Goal: Information Seeking & Learning: Learn about a topic

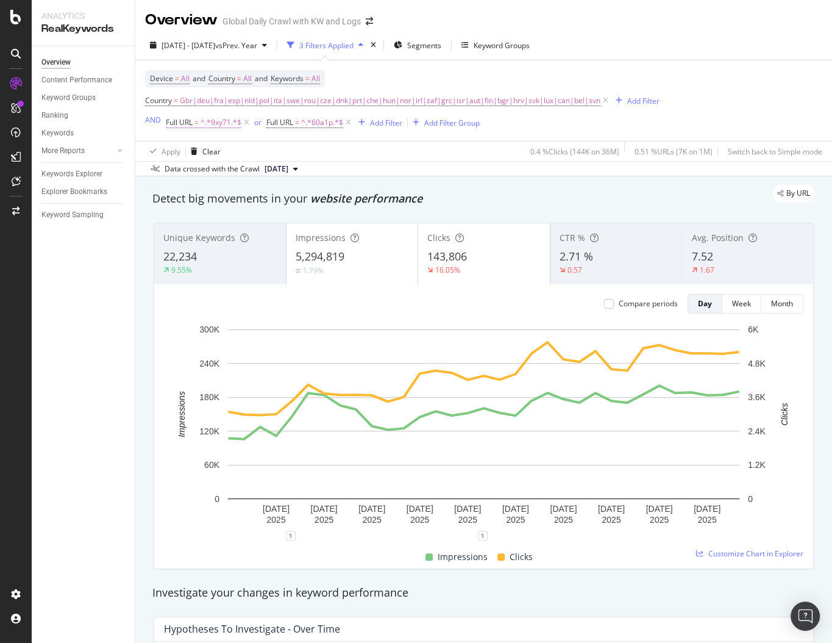
click at [208, 122] on span "^.*9xy71.*$" at bounding box center [221, 122] width 41 height 17
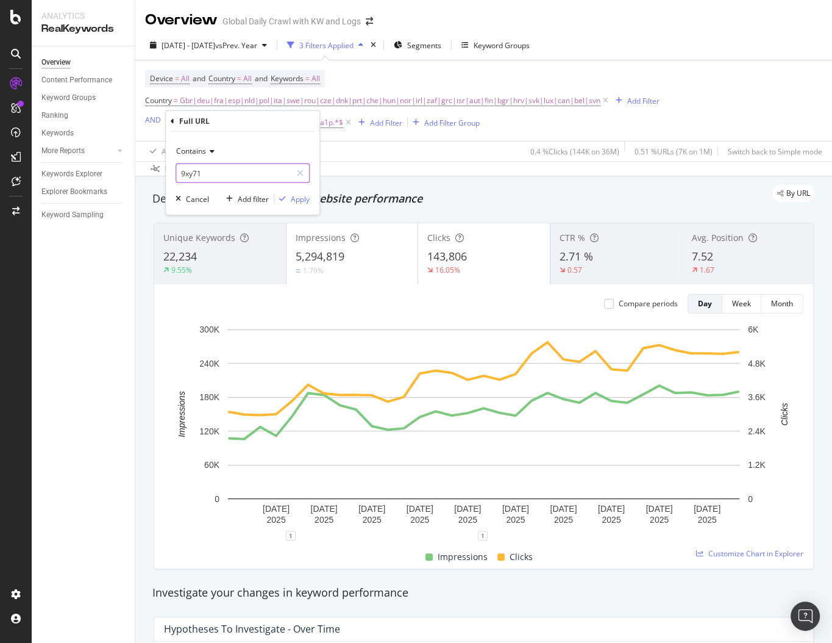
click at [210, 173] on input "9xy71" at bounding box center [233, 173] width 115 height 20
paste input "1gdj0"
type input "1gdj0"
click at [298, 201] on div "Apply" at bounding box center [300, 198] width 19 height 10
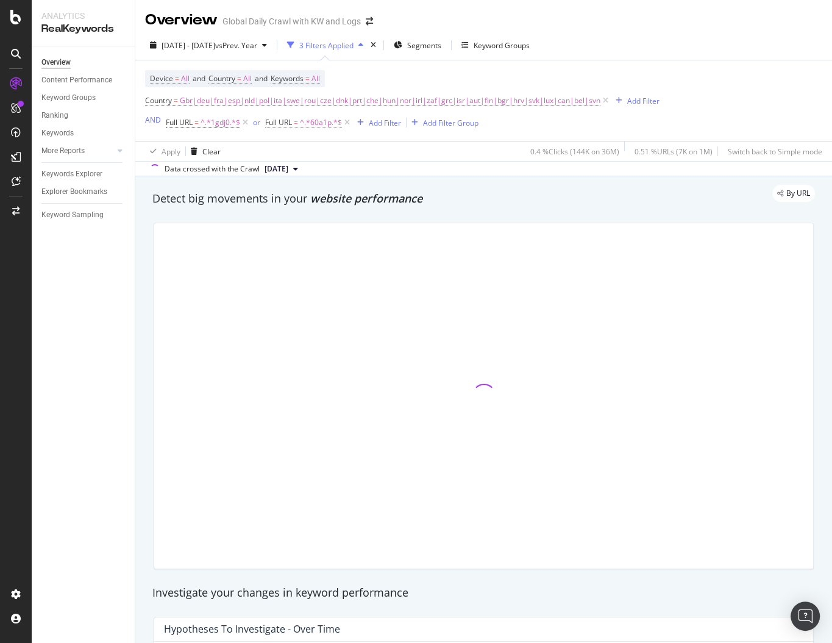
click at [307, 123] on span "^.*60a1p.*$" at bounding box center [321, 122] width 42 height 17
click at [305, 171] on input "60a1p" at bounding box center [333, 173] width 115 height 20
paste input "5e1x6"
type input "5e1x6"
click at [399, 202] on div "Apply" at bounding box center [399, 198] width 19 height 10
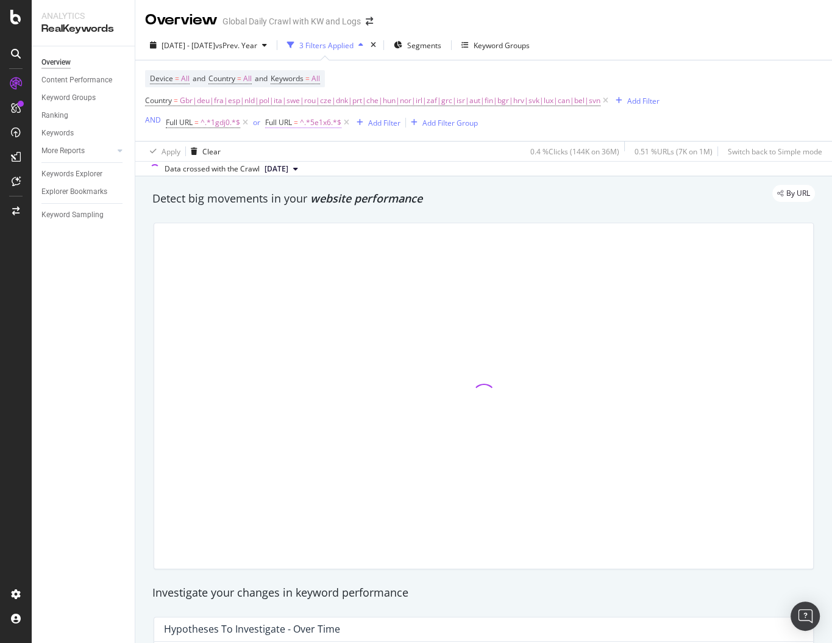
click at [274, 120] on span "Full URL" at bounding box center [278, 122] width 27 height 10
click at [257, 153] on div "Apply Clear 0.4 % Clicks ( 144K on 36M ) 0.51 % URLs ( 7K on 1M ) Switch back t…" at bounding box center [483, 151] width 697 height 20
click at [257, 128] on button "or" at bounding box center [256, 122] width 7 height 12
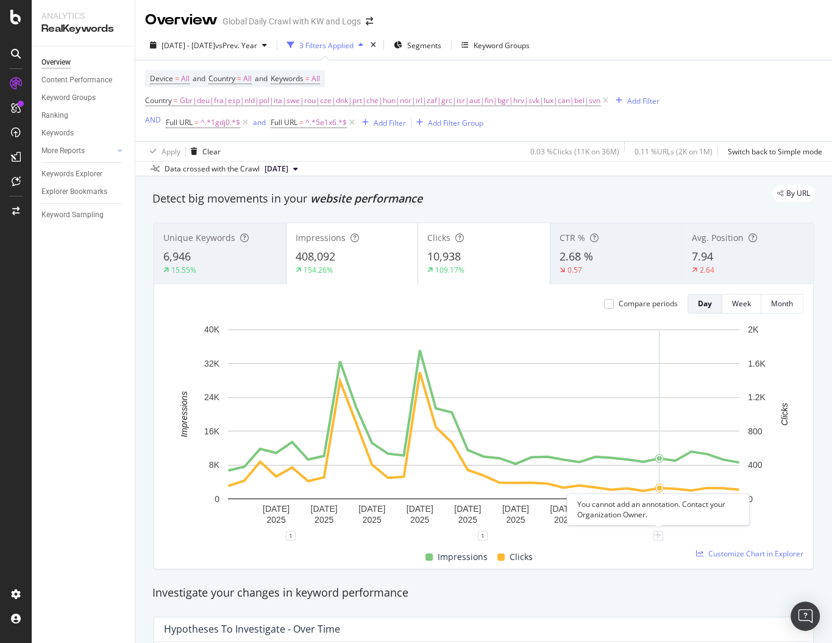
click at [661, 533] on icon "plus" at bounding box center [658, 535] width 7 height 7
click at [667, 221] on div "Unique Keywords 6,946 15.55% Impressions 408,092 154.26% Clicks 10,938 109.17% …" at bounding box center [483, 396] width 675 height 366
click at [742, 302] on div "Week" at bounding box center [741, 303] width 19 height 10
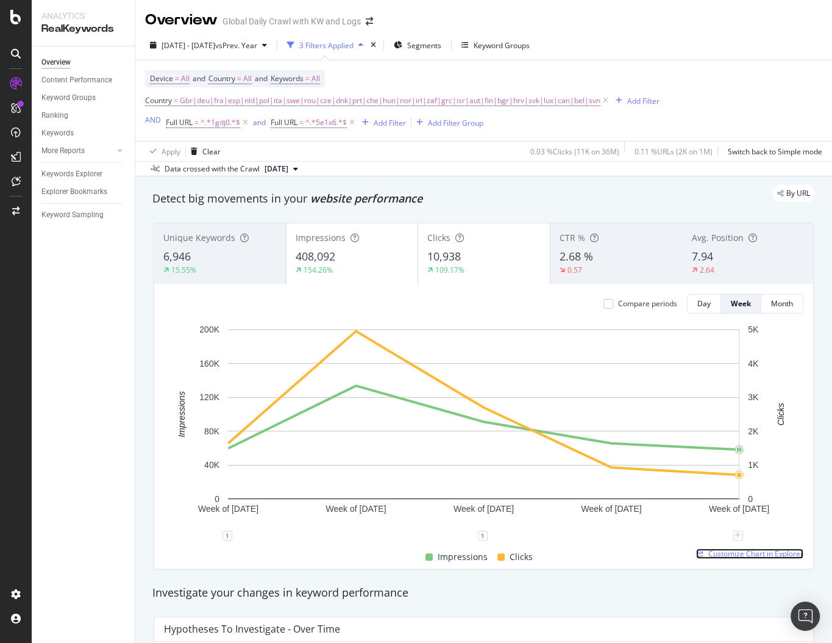
click at [739, 553] on span "Customize Chart in Explorer" at bounding box center [755, 553] width 95 height 10
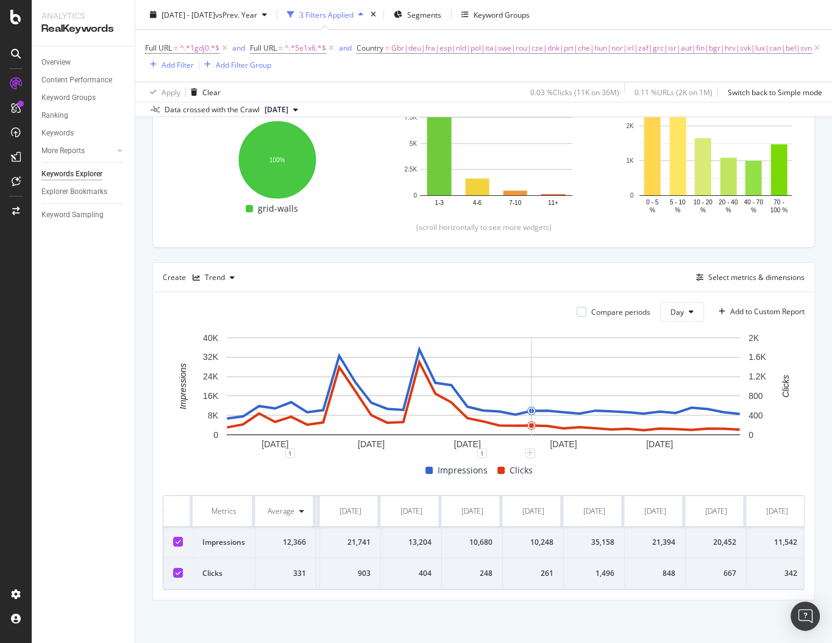
scroll to position [0, 479]
click at [694, 302] on button "Day" at bounding box center [682, 312] width 44 height 20
click at [680, 347] on span "Week" at bounding box center [681, 351] width 22 height 11
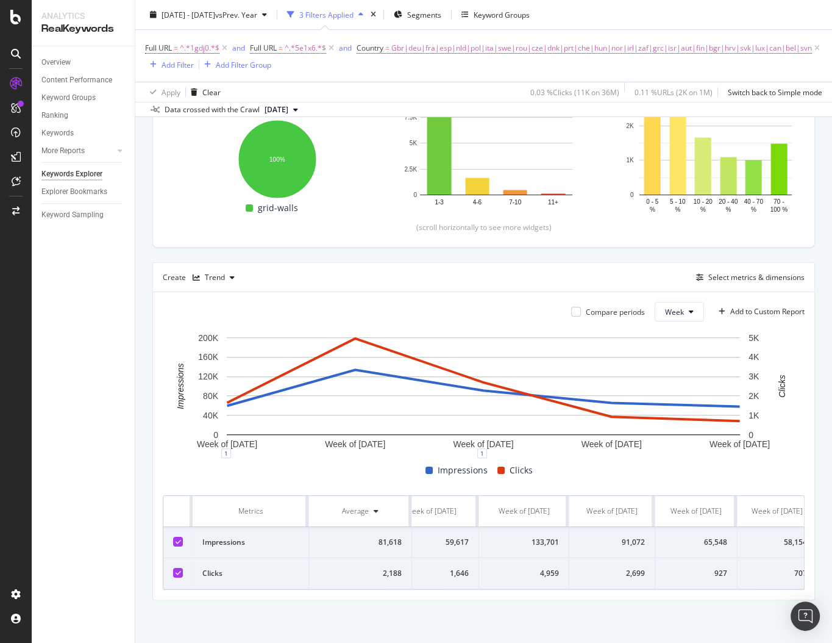
scroll to position [0, 31]
drag, startPoint x: 613, startPoint y: 576, endPoint x: 783, endPoint y: 583, distance: 170.2
click at [783, 583] on tr "Clicks 2,188 1,646 4,959 2,699 927 707" at bounding box center [473, 573] width 683 height 31
copy tr "2,699 927 707"
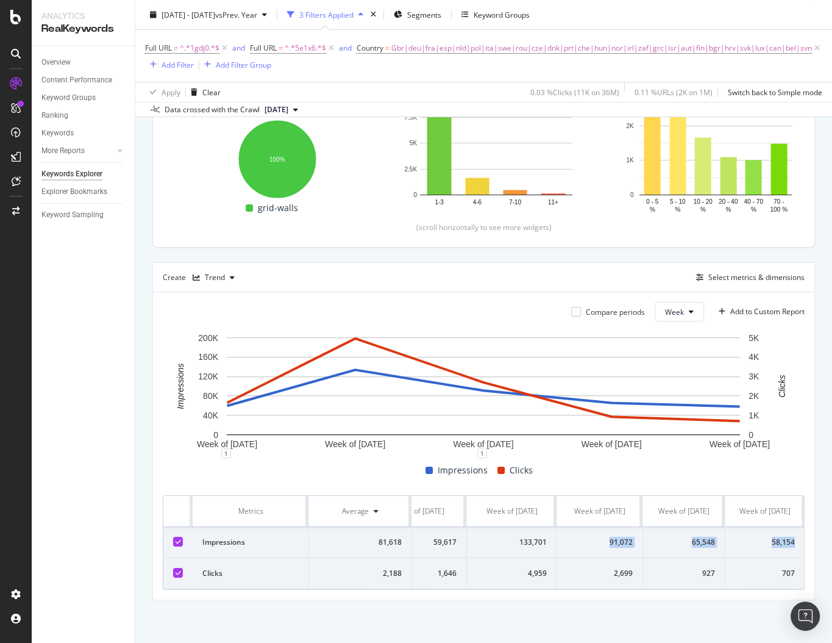
drag, startPoint x: 615, startPoint y: 544, endPoint x: 796, endPoint y: 544, distance: 181.1
click at [796, 544] on tr "Impressions 81,618 59,617 133,701 91,072 65,548 58,154" at bounding box center [463, 542] width 683 height 31
copy tr "91,072 65,548 58,154"
click at [343, 69] on div "Full URL = ^.*1gdj0.*$ and Full URL = ^.*5e1x6.*$ and Country = Gbr|deu|fra|esp…" at bounding box center [483, 56] width 677 height 32
click at [351, 79] on div "Full URL = ^.*1gdj0.*$ and Full URL = ^.*5e1x6.*$ and Country = Gbr|deu|fra|esp…" at bounding box center [483, 56] width 677 height 52
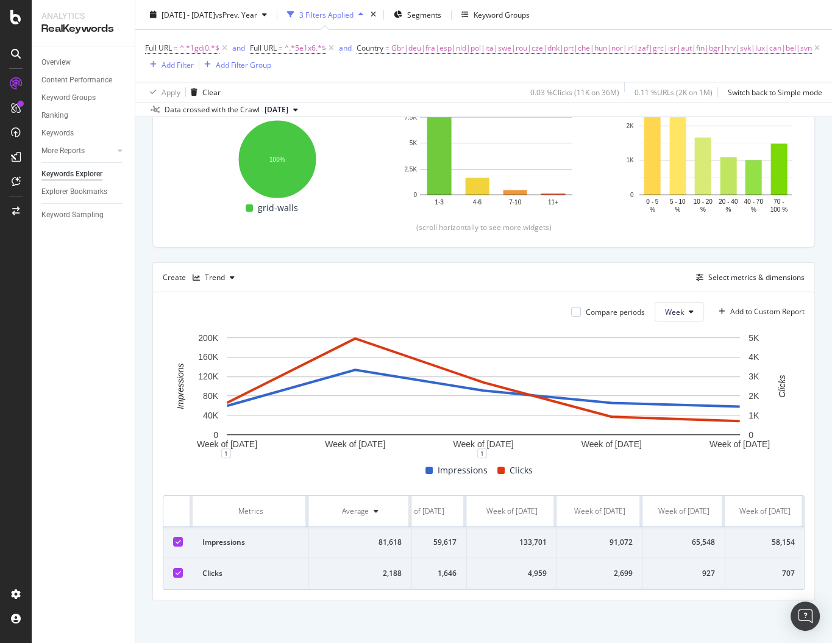
click at [605, 4] on div "2025 Jul. 15th - Aug. 16th vs Prev. Year 3 Filters Applied Segments Keyword Gro…" at bounding box center [483, 58] width 697 height 117
click at [141, 465] on div "By URL Top Charts Clicks By pagetype Level 1 By: pagetype Level 1 Hold CMD (⌘) …" at bounding box center [483, 300] width 697 height 685
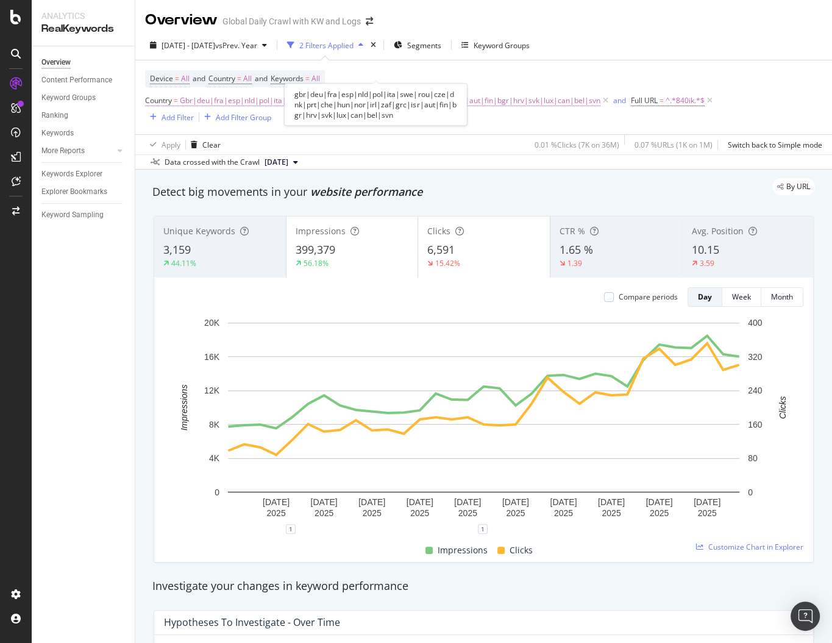
scroll to position [1028, 0]
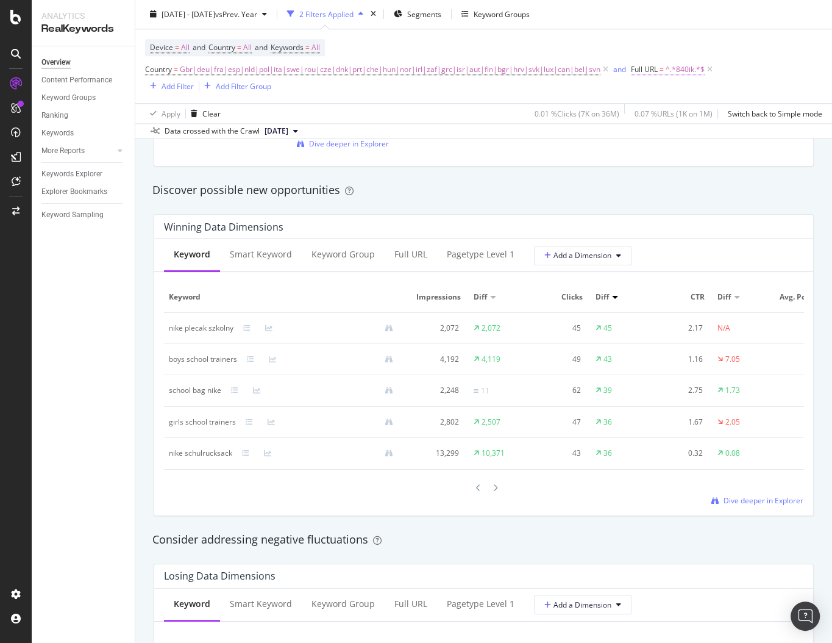
click at [660, 72] on span "=" at bounding box center [662, 70] width 4 height 10
click at [668, 118] on input "840ik" at bounding box center [695, 121] width 115 height 20
click at [668, 119] on input "840ik" at bounding box center [695, 121] width 115 height 20
type input "aurdi"
click at [772, 148] on div "Contains aurdi Cancel Add filter Apply" at bounding box center [704, 120] width 154 height 83
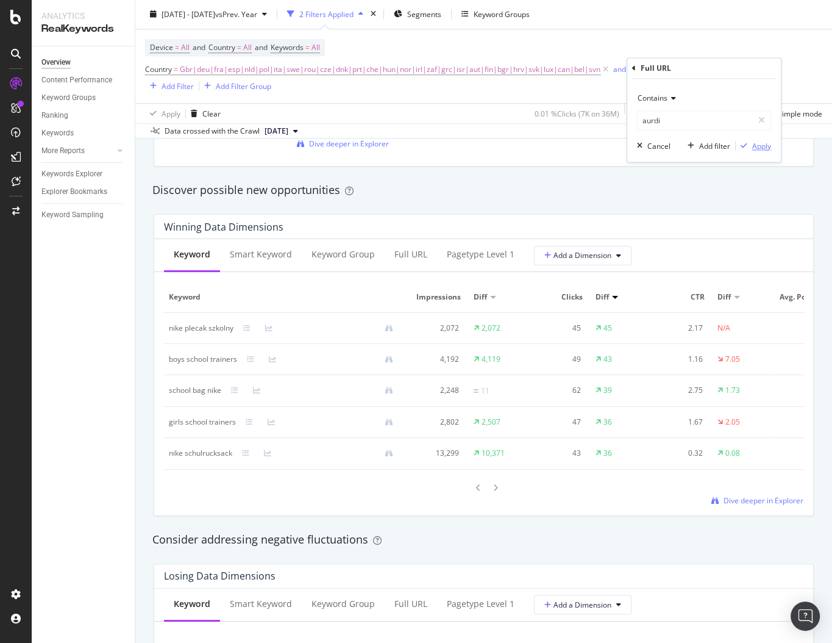
click at [760, 145] on div "Apply" at bounding box center [761, 146] width 19 height 10
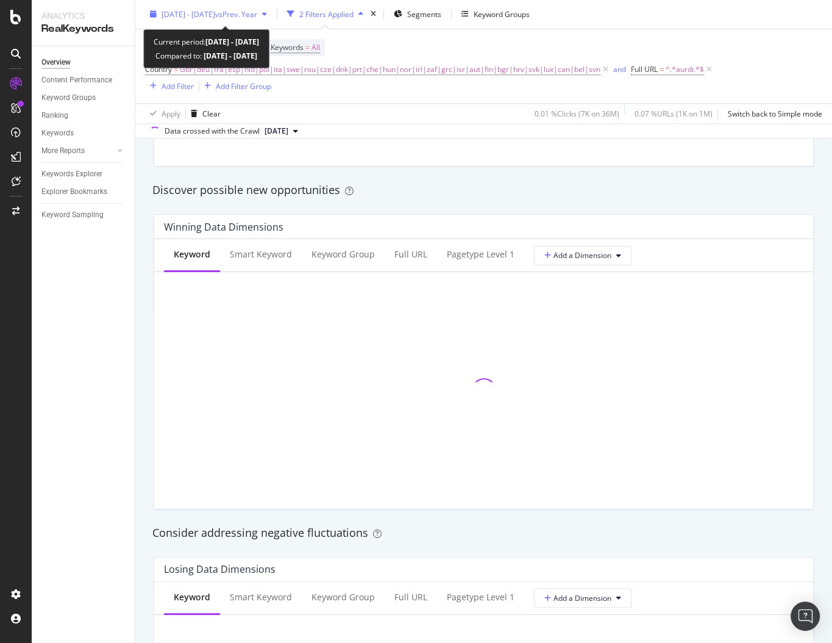
click at [246, 17] on span "vs Prev. Year" at bounding box center [236, 14] width 42 height 10
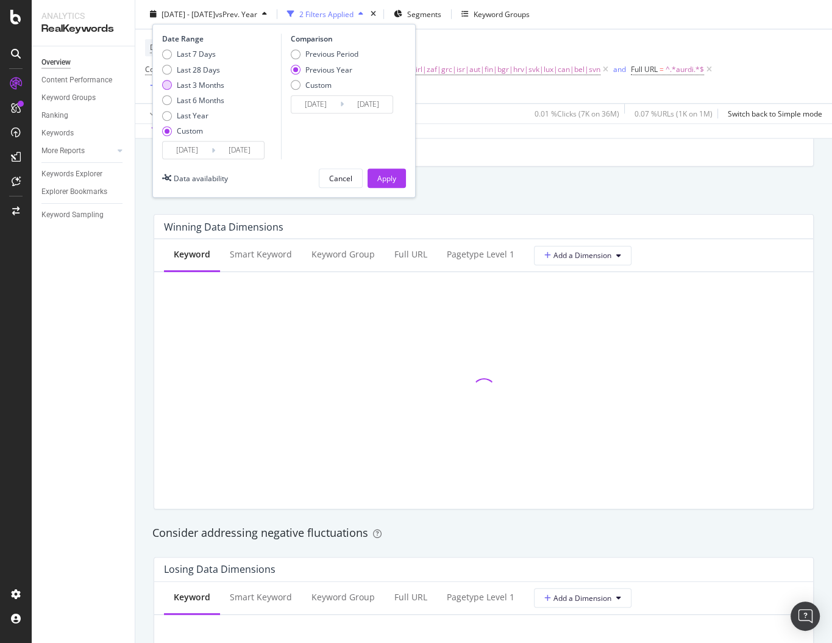
click at [197, 86] on div "Last 3 Months" at bounding box center [201, 85] width 48 height 10
type input "[DATE]"
click at [199, 152] on input "[DATE]" at bounding box center [187, 150] width 49 height 17
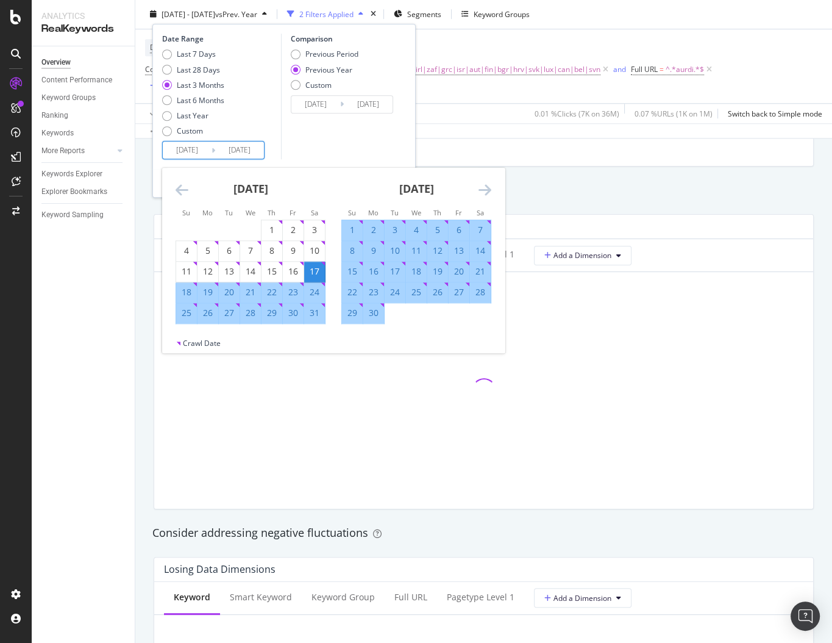
click at [188, 192] on icon "Move backward to switch to the previous month." at bounding box center [182, 190] width 13 height 15
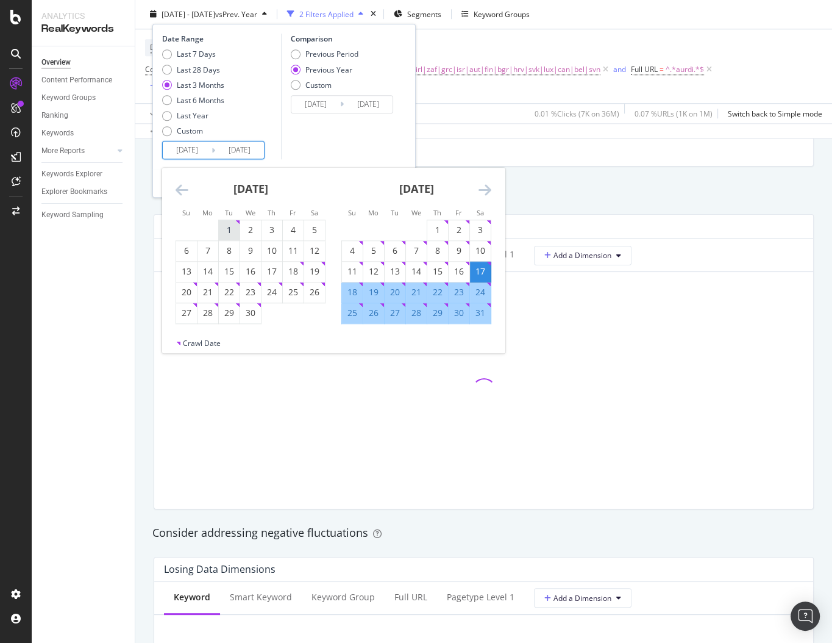
click at [236, 223] on div "Choose Tuesday, April 1, 2025 as your check-in date. It’s available." at bounding box center [238, 223] width 4 height 4
type input "[DATE]"
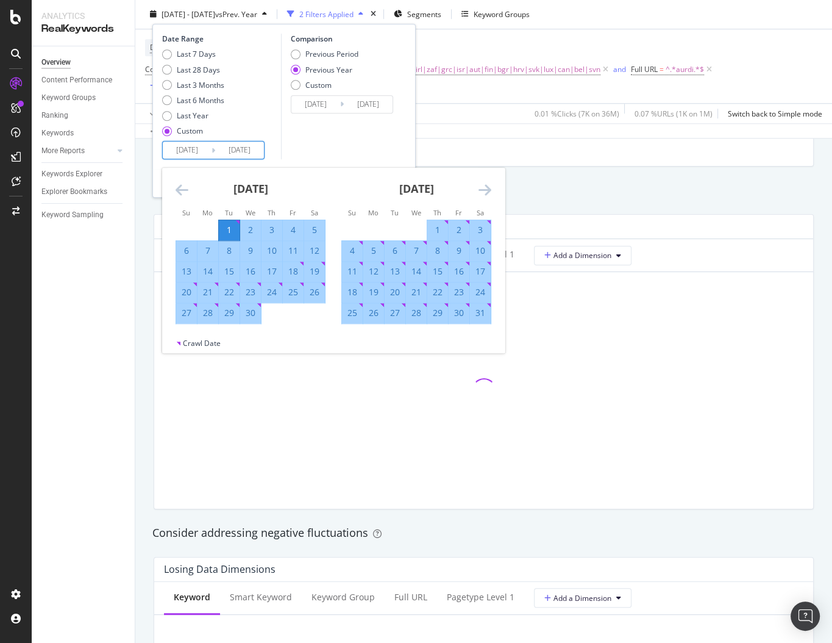
click at [486, 190] on icon "Move forward to switch to the next month." at bounding box center [485, 190] width 13 height 15
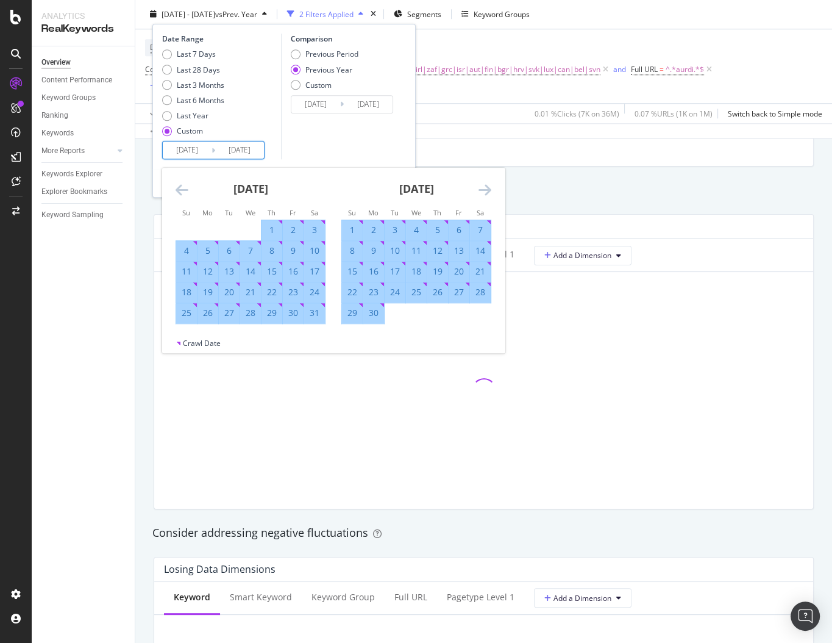
click at [376, 318] on div "30" at bounding box center [373, 313] width 21 height 12
type input "[DATE]"
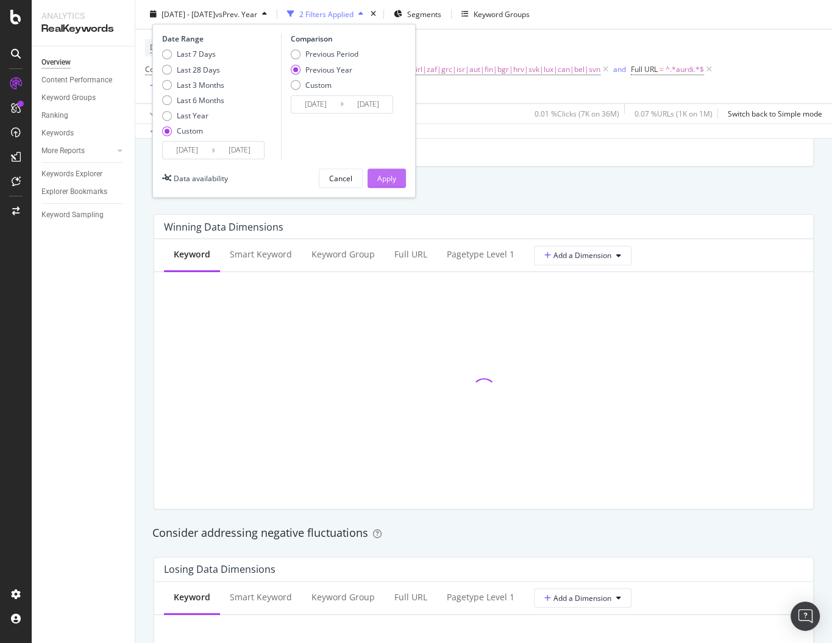
click at [382, 180] on div "Apply" at bounding box center [386, 178] width 19 height 10
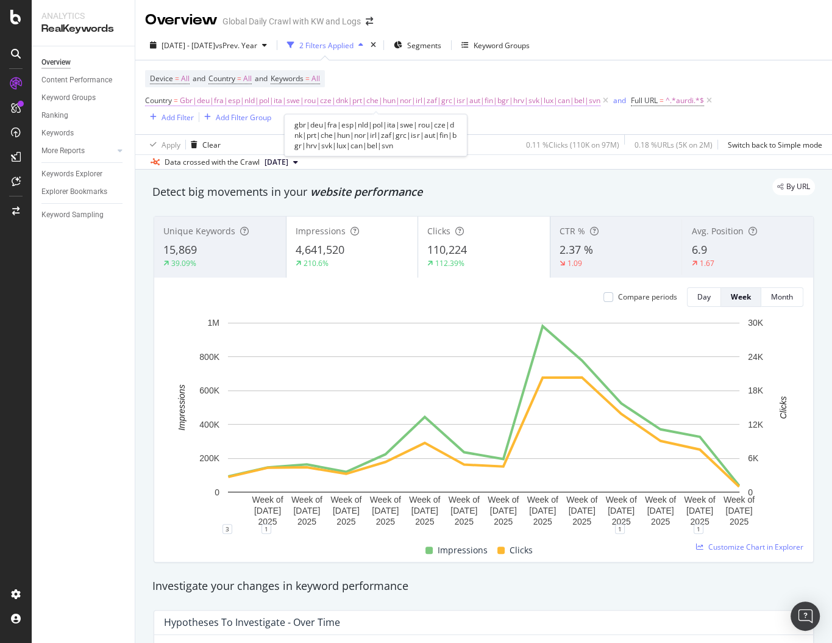
click at [425, 101] on span "Gbr|deu|fra|esp|nld|pol|ita|swe|rou|cze|dnk|prt|che|hun|nor|irl|zaf|grc|isr|aut…" at bounding box center [390, 100] width 421 height 17
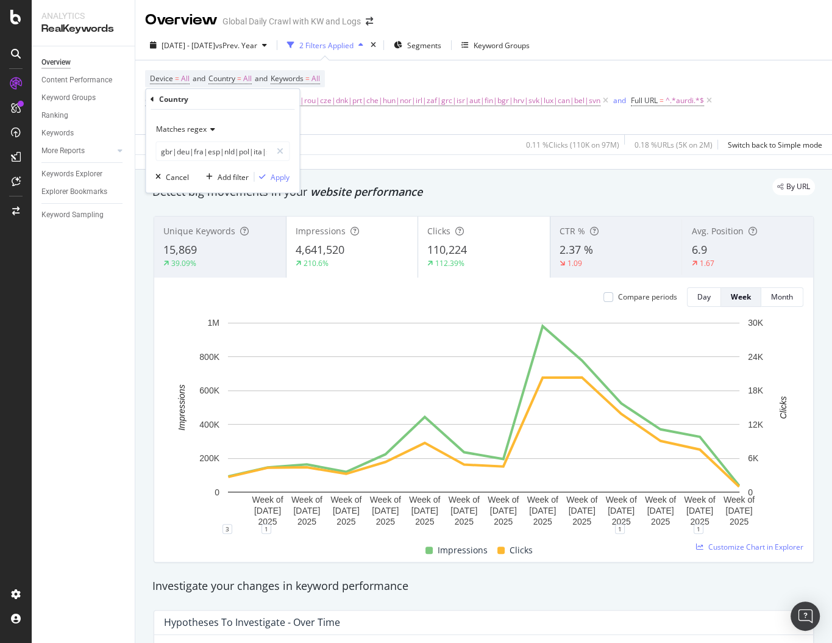
click at [223, 162] on div "Matches regex gbr|deu|fra|esp|nld|pol|ita|swe|rou|cze|dnk|prt|che|hun|nor|irl|z…" at bounding box center [223, 151] width 154 height 83
click at [226, 149] on input "gbr|deu|fra|esp|nld|pol|ita|swe|rou|cze|dnk|prt|che|hun|nor|irl|zaf|grc|isr|aut…" at bounding box center [213, 151] width 115 height 20
drag, startPoint x: 223, startPoint y: 151, endPoint x: 463, endPoint y: 148, distance: 240.2
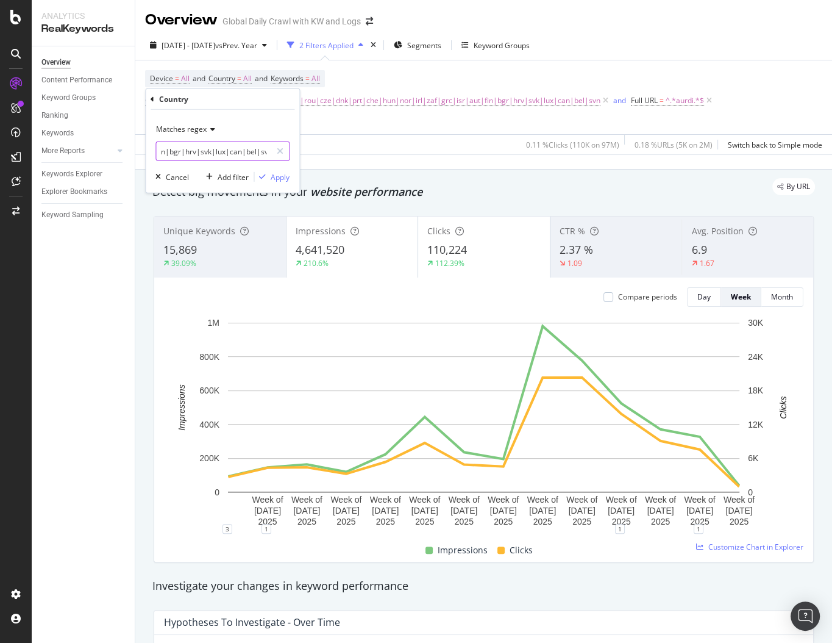
click at [463, 150] on body "Analytics RealKeywords Overview Content Performance Keyword Groups Ranking Keyw…" at bounding box center [416, 321] width 832 height 643
type input "gbr|deu|fra|esp|"
click at [268, 176] on div "button" at bounding box center [262, 176] width 16 height 7
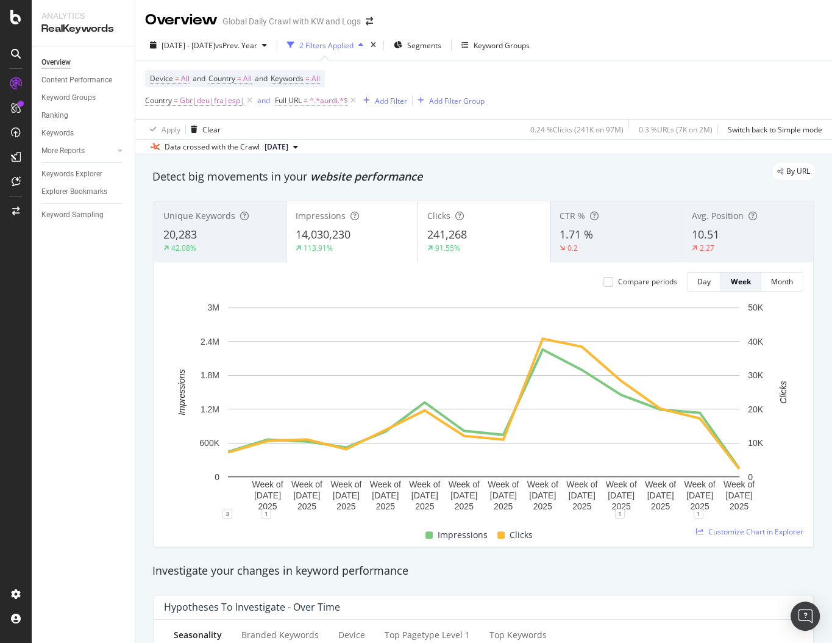
click at [313, 101] on span "^.*aurdi.*$" at bounding box center [329, 100] width 38 height 17
click at [318, 153] on input "aurdi" at bounding box center [342, 151] width 115 height 20
click at [318, 154] on input "aurdi" at bounding box center [342, 151] width 115 height 20
paste input "qfx"
type input "qfxi"
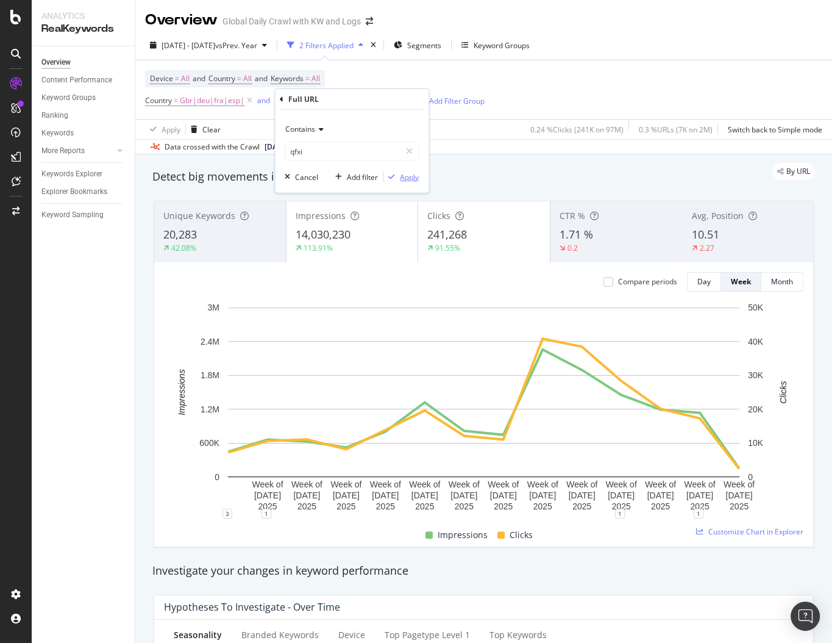
click at [402, 180] on div "Apply" at bounding box center [409, 176] width 19 height 10
